Goal: Information Seeking & Learning: Learn about a topic

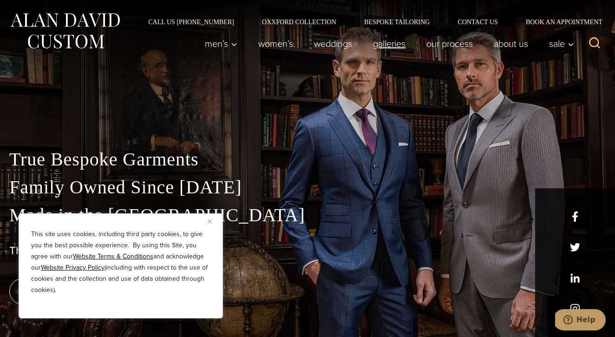
click at [396, 46] on link "Galleries" at bounding box center [389, 43] width 53 height 19
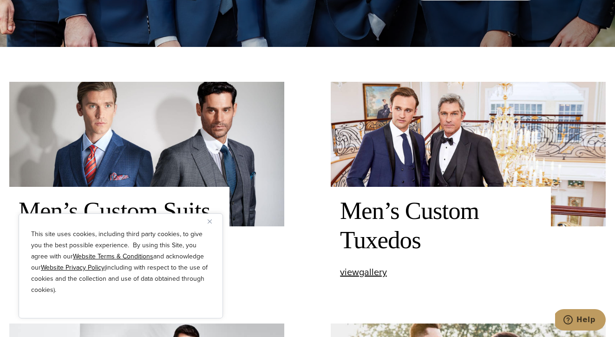
scroll to position [291, 0]
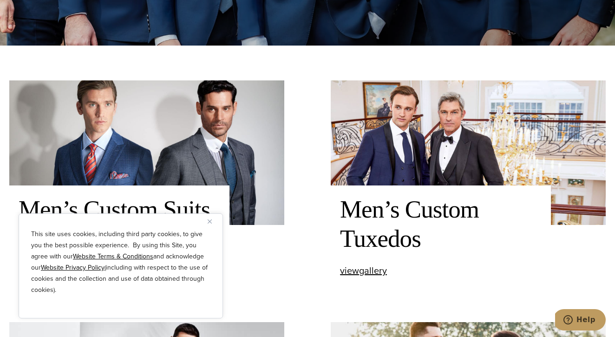
click at [210, 222] on img "Close" at bounding box center [210, 221] width 4 height 4
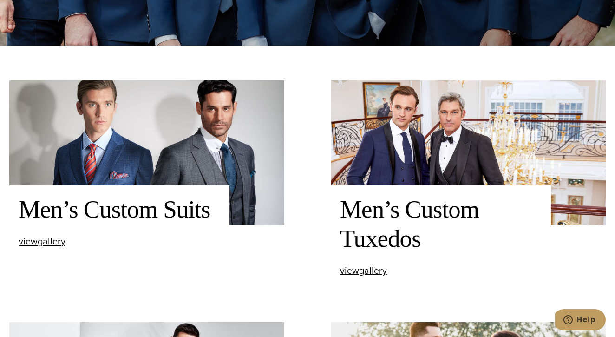
click at [191, 150] on img at bounding box center [146, 152] width 275 height 145
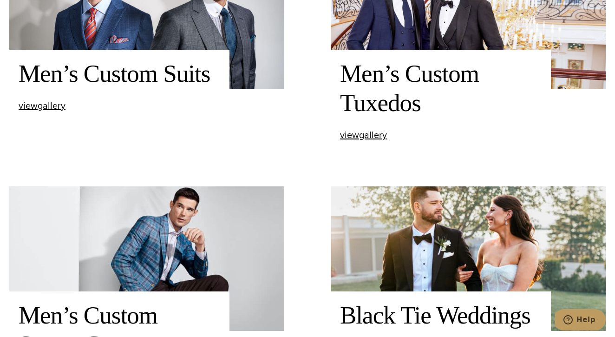
scroll to position [421, 0]
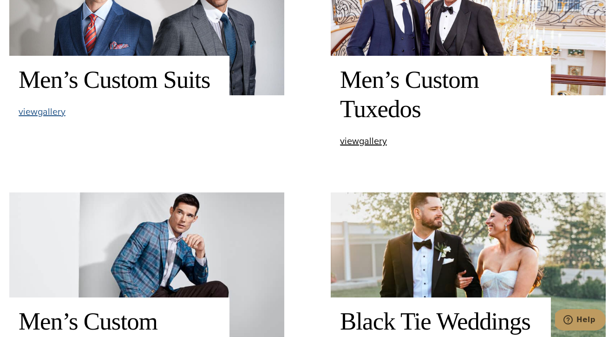
click at [53, 112] on span "view Men’s Custom Suits gallery" at bounding box center [42, 112] width 47 height 14
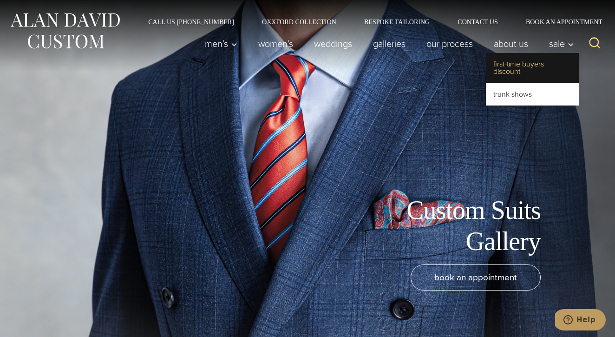
click at [533, 68] on link "First-Time Buyers Discount" at bounding box center [532, 68] width 93 height 30
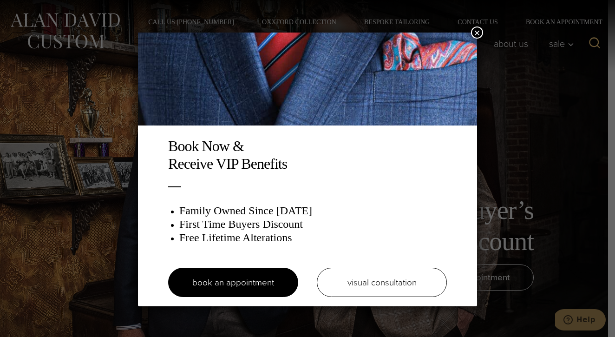
click at [478, 30] on button "×" at bounding box center [477, 32] width 12 height 12
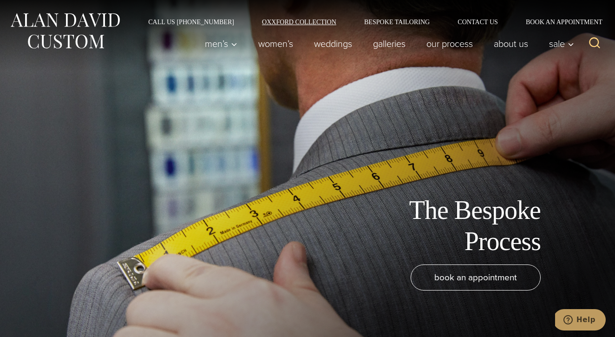
click at [314, 22] on link "Oxxford Collection" at bounding box center [299, 22] width 102 height 7
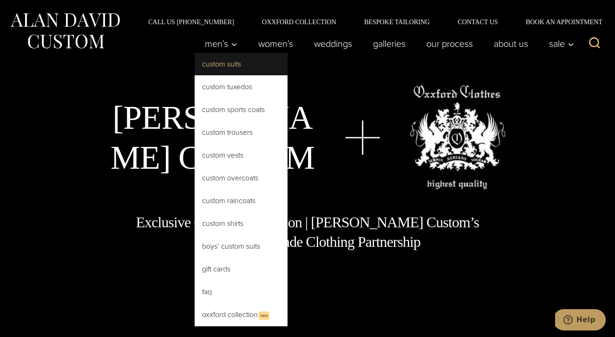
click at [224, 62] on link "Custom Suits" at bounding box center [241, 64] width 93 height 22
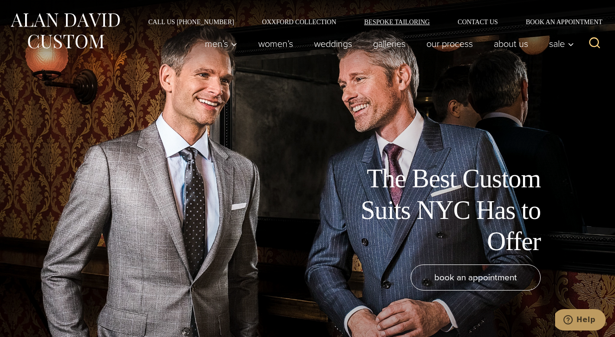
click at [397, 22] on link "Bespoke Tailoring" at bounding box center [396, 22] width 93 height 7
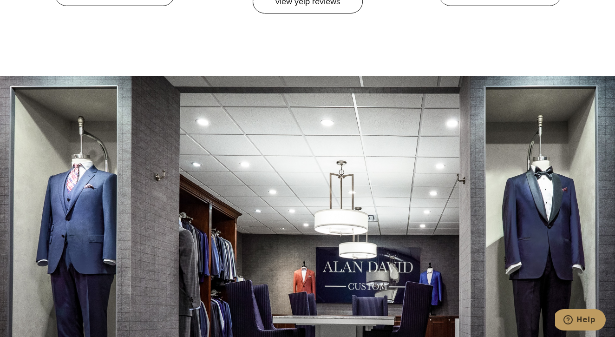
scroll to position [3283, 0]
